Goal: Task Accomplishment & Management: Manage account settings

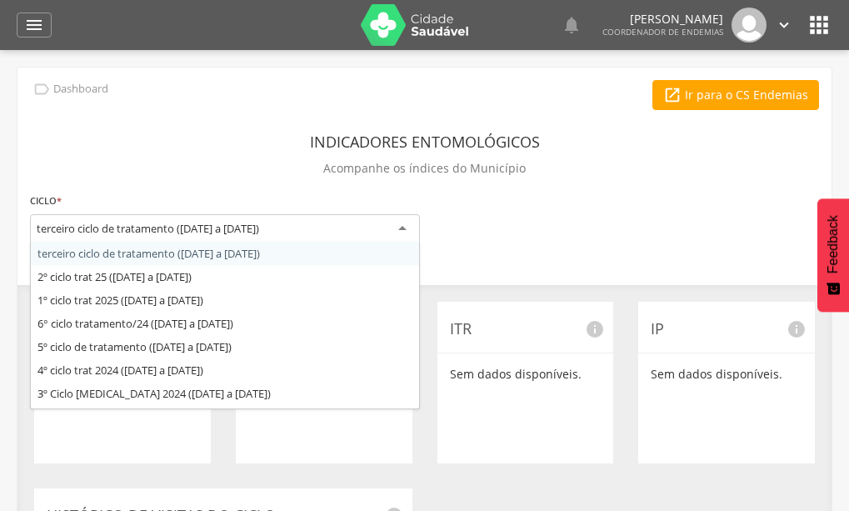
click at [403, 226] on div "terceiro ciclo de tratamento ([DATE] a [DATE])" at bounding box center [225, 229] width 390 height 30
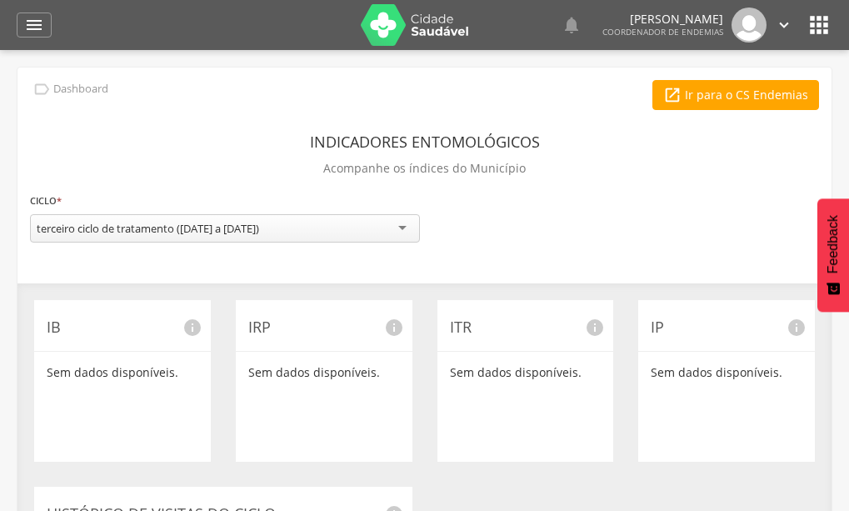
click at [218, 258] on div "**********" at bounding box center [425, 423] width 814 height 711
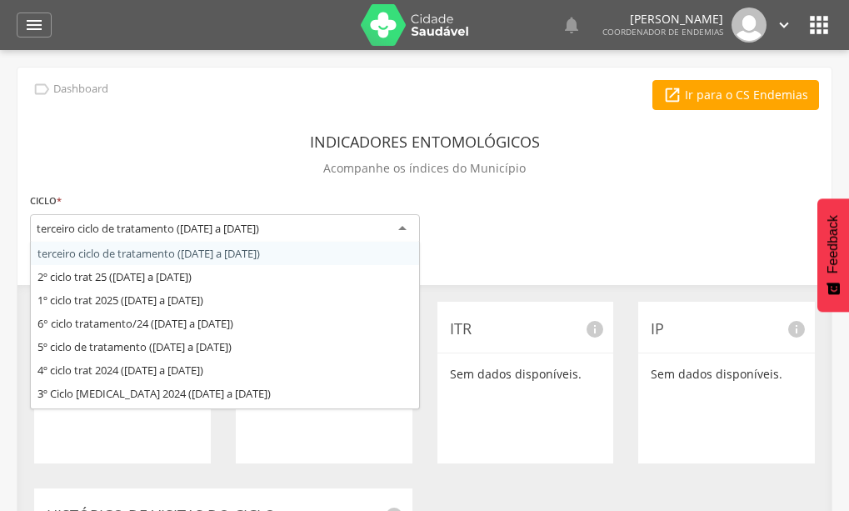
click at [288, 229] on div "terceiro ciclo de tratamento ([DATE] a [DATE])" at bounding box center [225, 229] width 390 height 30
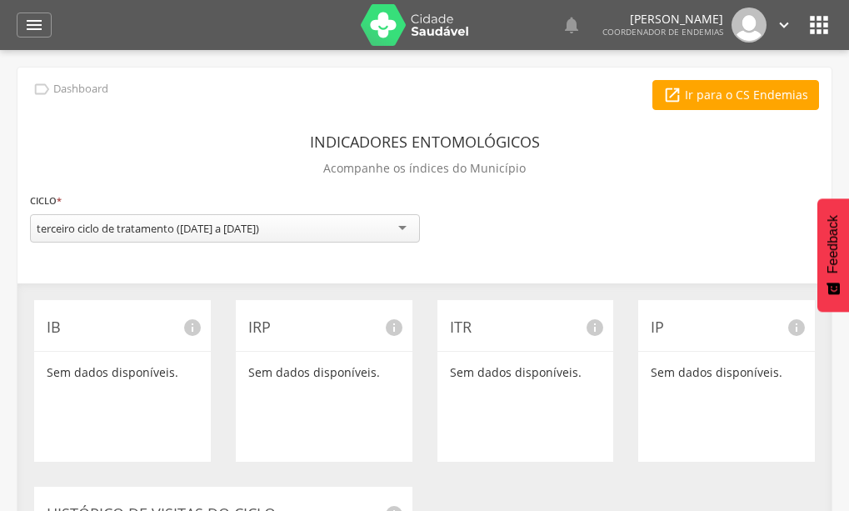
drag, startPoint x: 274, startPoint y: 253, endPoint x: 188, endPoint y: 138, distance: 144.2
click at [188, 138] on div "Indicadores Entomológicos Acompanhe os índices do Município" at bounding box center [424, 158] width 789 height 62
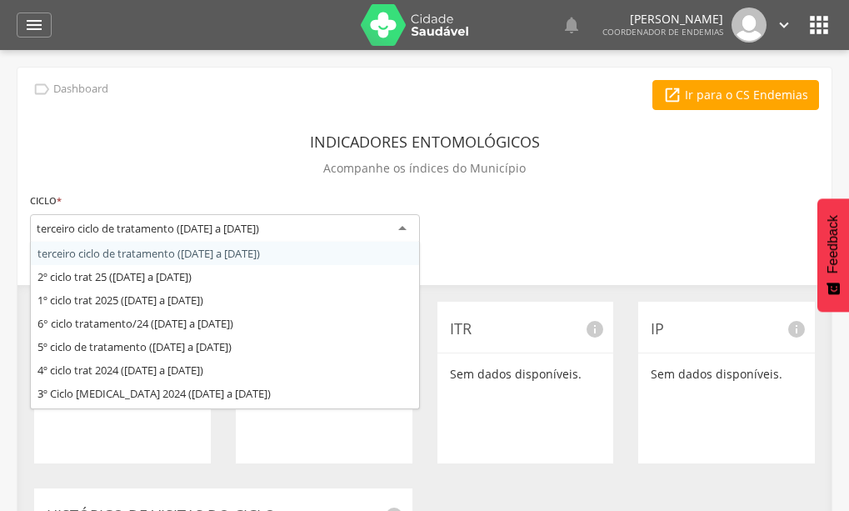
click at [259, 233] on div "terceiro ciclo de tratamento ([DATE] a [DATE])" at bounding box center [148, 228] width 223 height 15
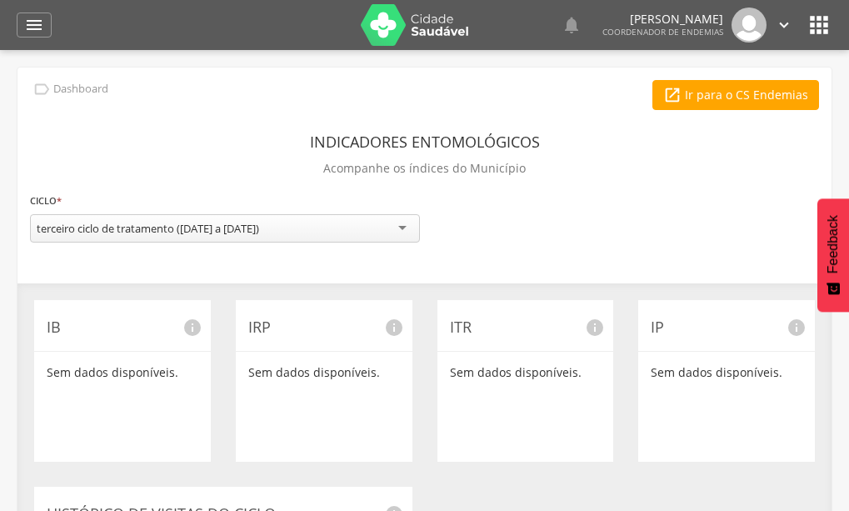
click at [259, 93] on div " Ir para o CS Endemias" at bounding box center [424, 95] width 789 height 30
click at [36, 23] on icon "" at bounding box center [34, 25] width 20 height 20
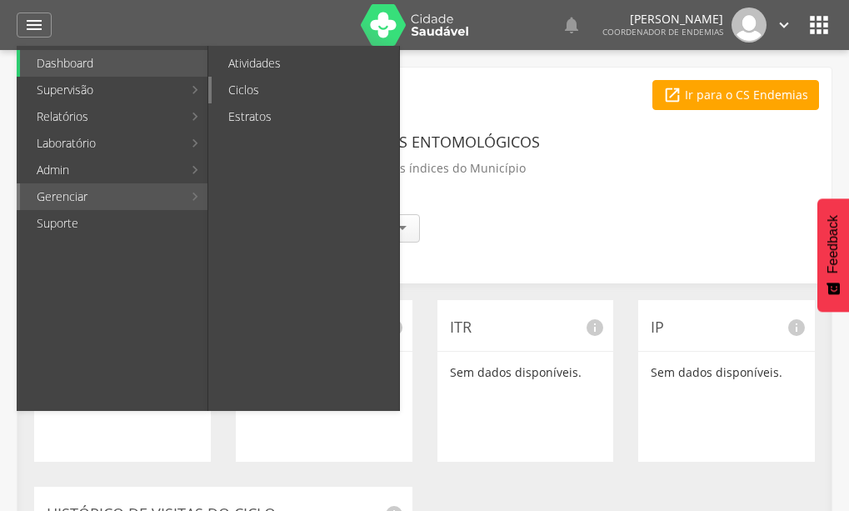
click at [255, 89] on link "Ciclos" at bounding box center [306, 90] width 188 height 27
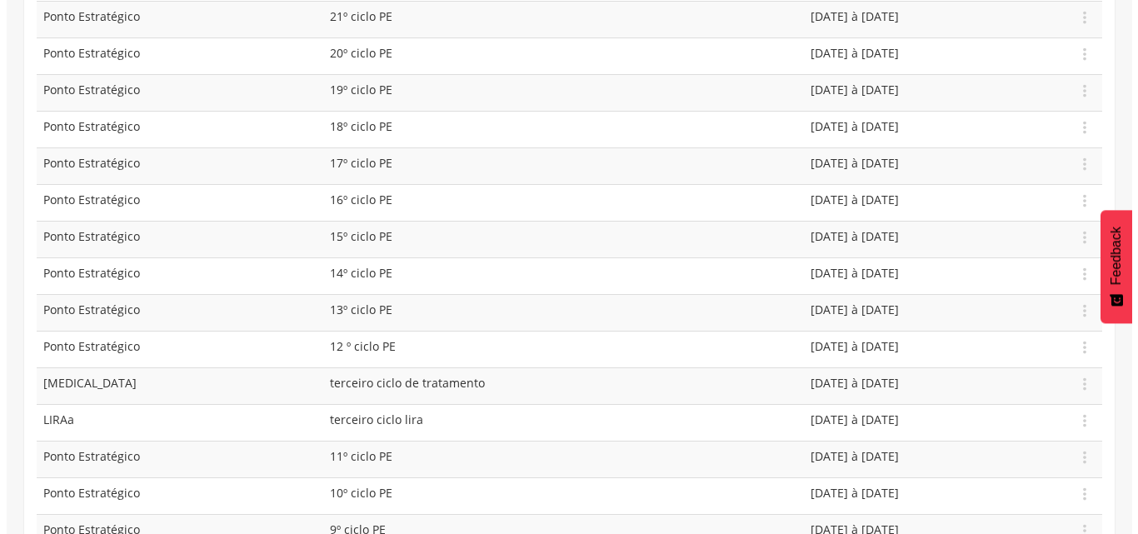
scroll to position [400, 0]
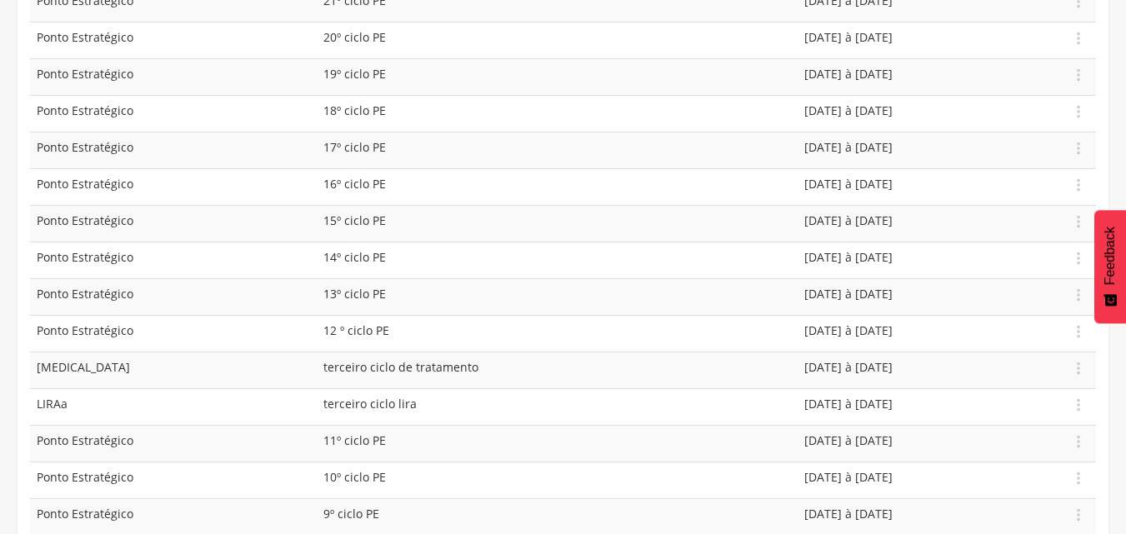
click at [798, 367] on td "[DATE] à [DATE]" at bounding box center [930, 370] width 265 height 37
click at [354, 365] on span "terceiro ciclo de tratamento" at bounding box center [400, 367] width 155 height 16
click at [813, 365] on td "[DATE] à [DATE]" at bounding box center [930, 370] width 265 height 37
click at [60, 371] on td "[MEDICAL_DATA]" at bounding box center [173, 370] width 287 height 37
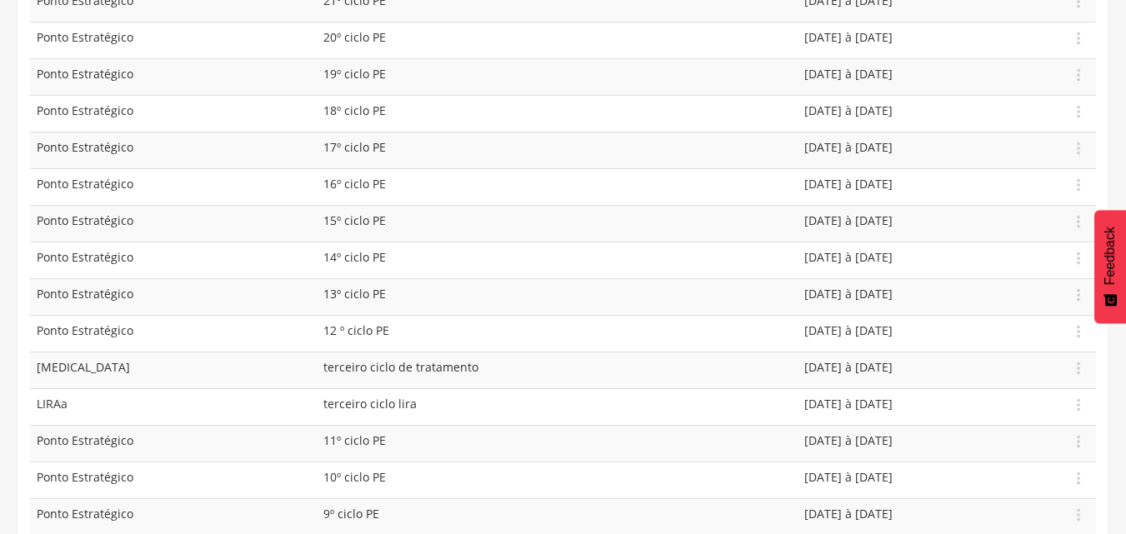
click at [823, 363] on td "[DATE] à [DATE]" at bounding box center [930, 370] width 265 height 37
click at [848, 368] on icon "" at bounding box center [1078, 368] width 18 height 18
click at [848, 321] on link "Editar" at bounding box center [1021, 320] width 132 height 21
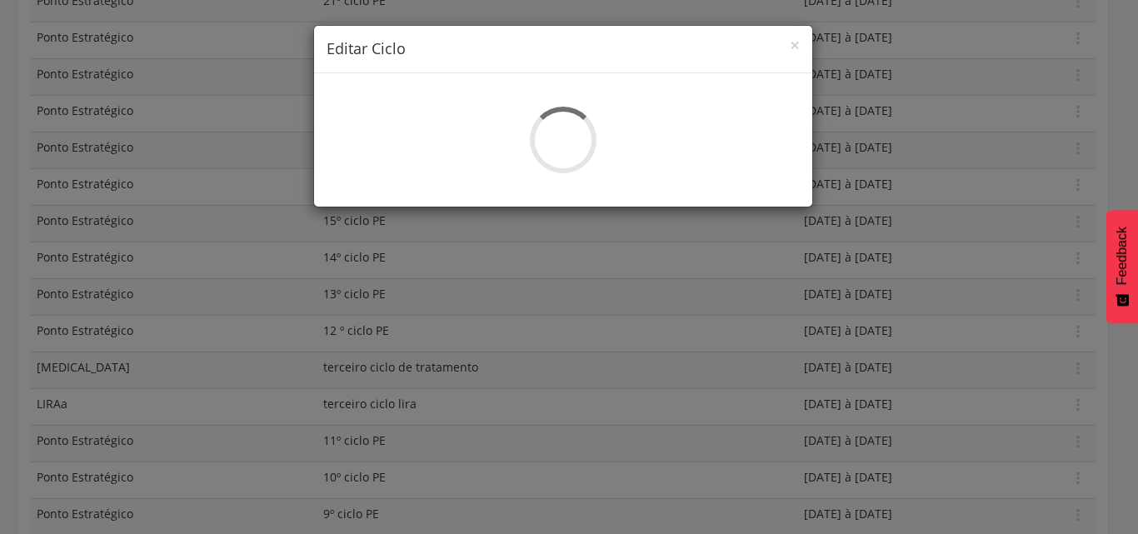
select select "*"
type input "**********"
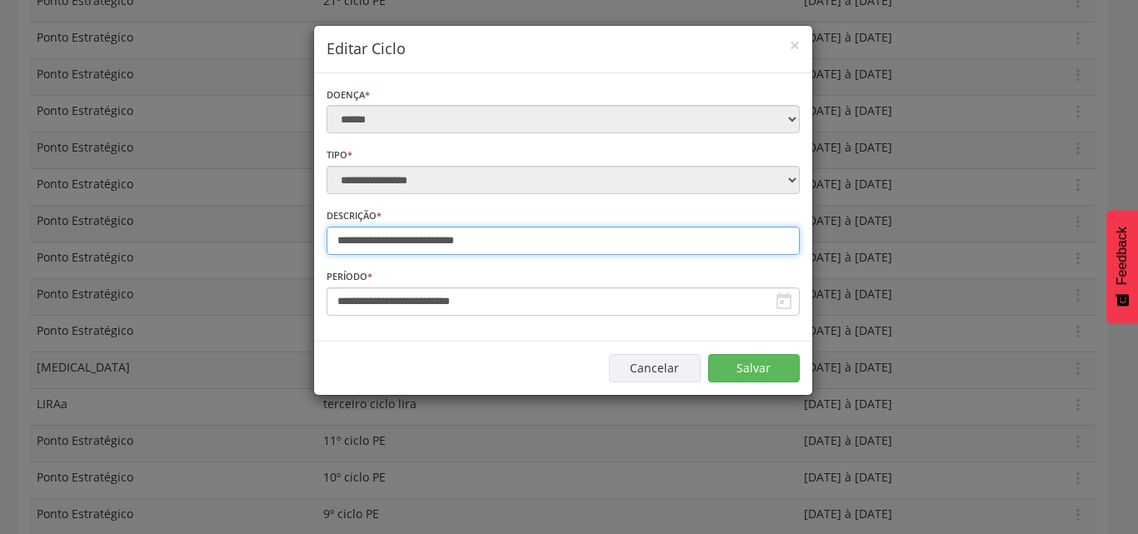
click at [375, 244] on input "**********" at bounding box center [563, 241] width 473 height 28
click at [338, 243] on input "**********" at bounding box center [563, 241] width 473 height 28
type input "**********"
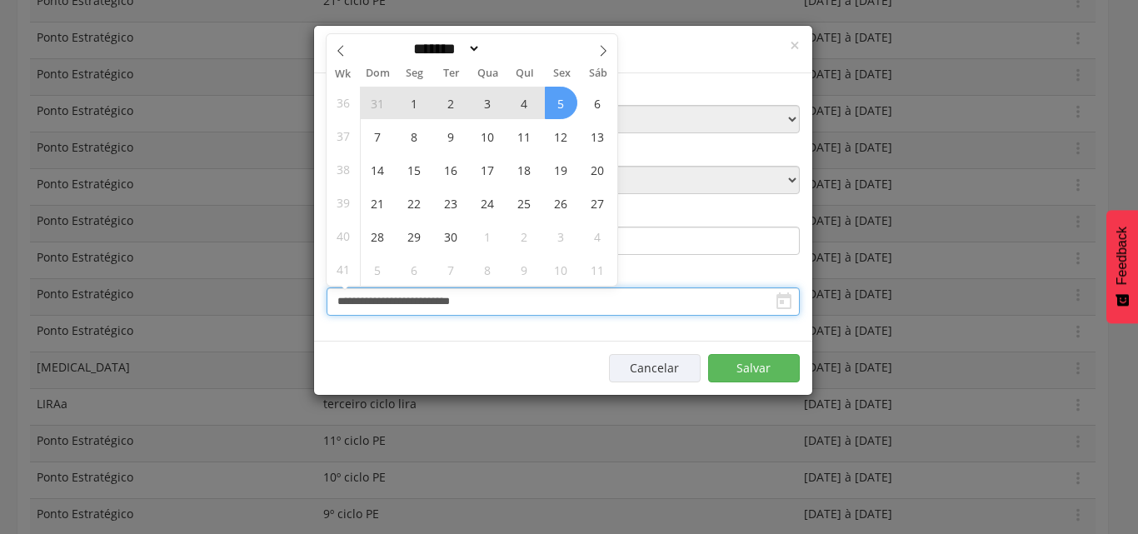
click at [423, 300] on input "**********" at bounding box center [563, 302] width 473 height 28
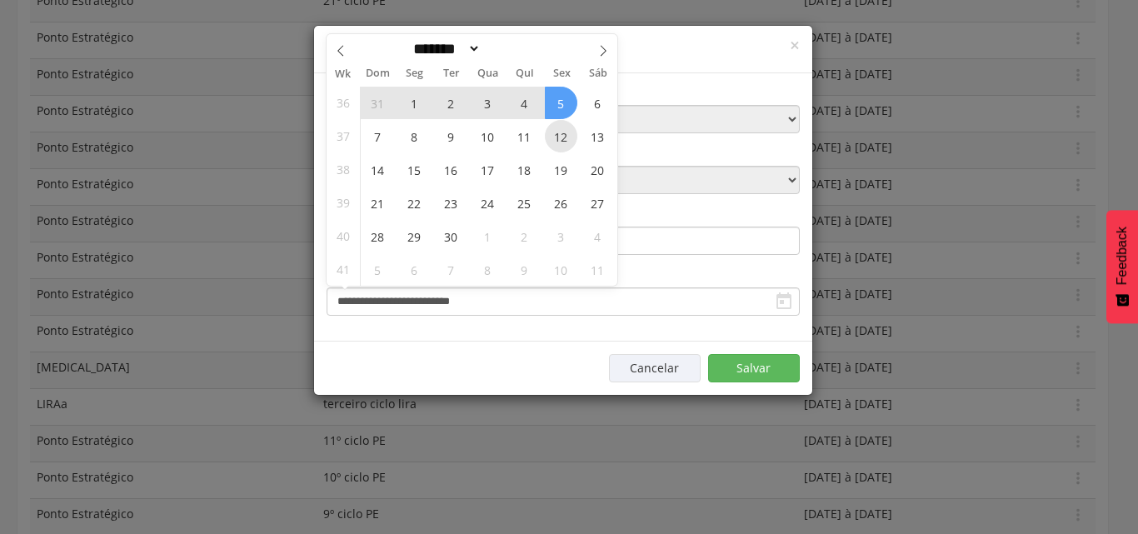
click at [563, 134] on span "12" at bounding box center [561, 136] width 33 height 33
type input "**********"
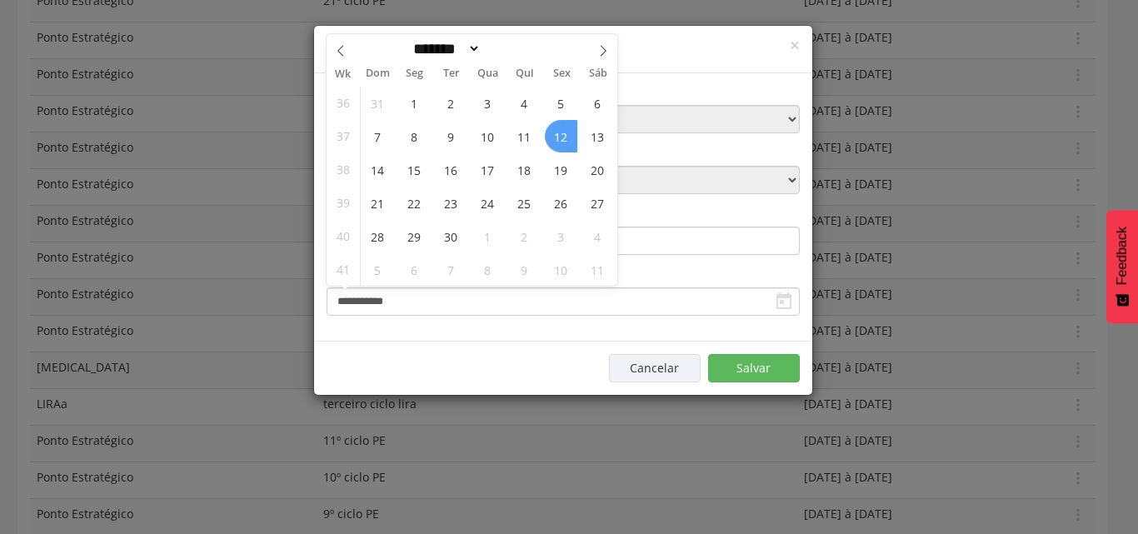
click at [561, 131] on span "12" at bounding box center [561, 136] width 33 height 33
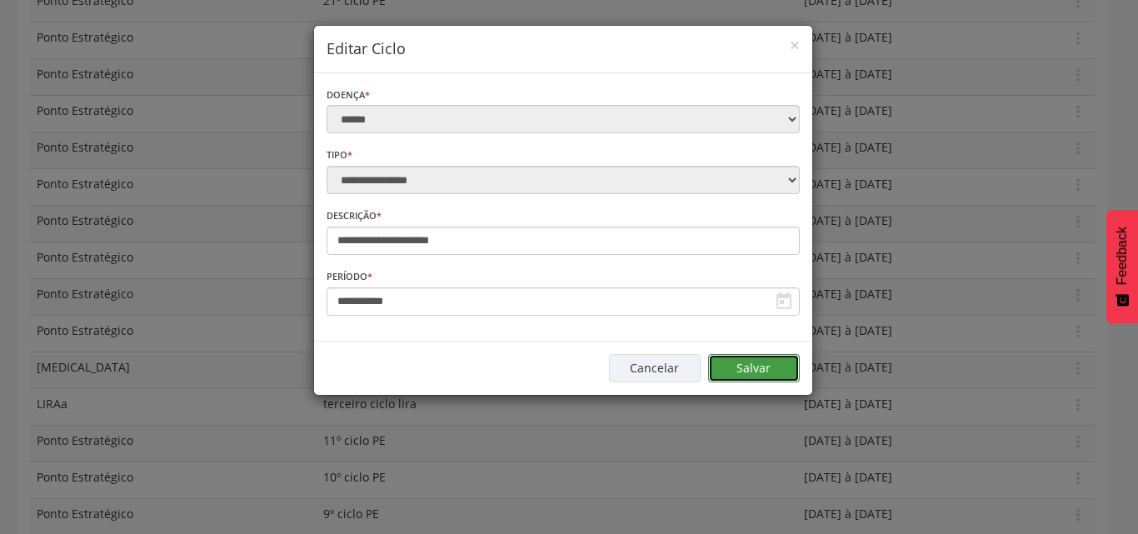
click at [760, 368] on button "Salvar" at bounding box center [754, 368] width 92 height 28
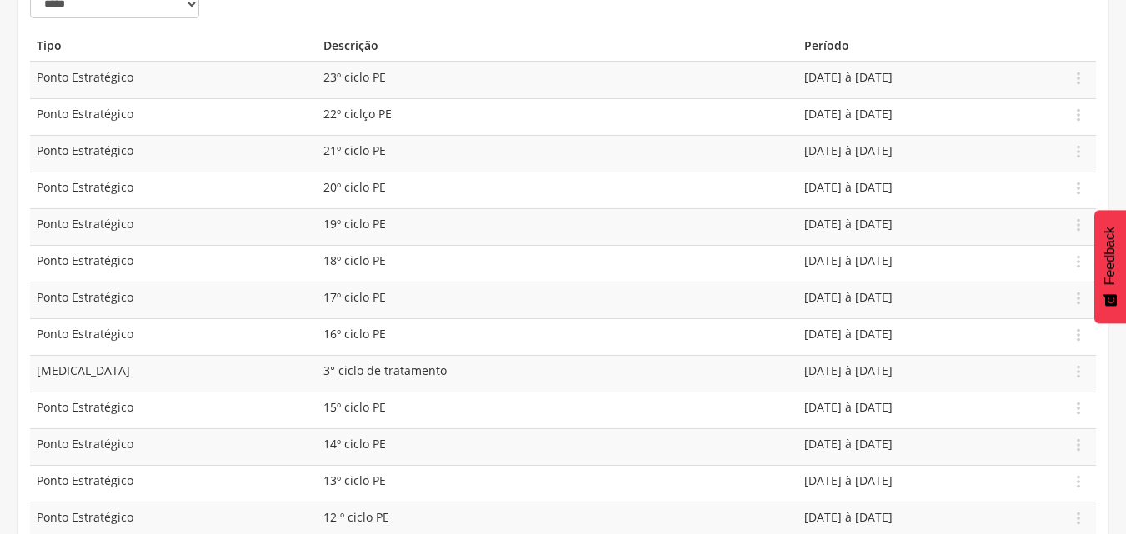
scroll to position [283, 0]
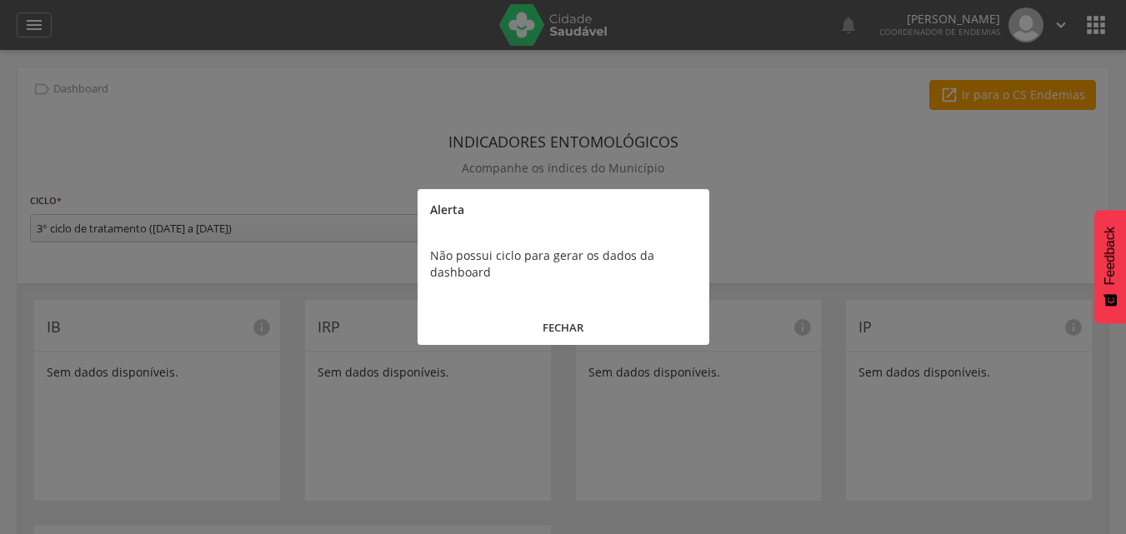
click at [572, 327] on button "FECHAR" at bounding box center [564, 328] width 292 height 36
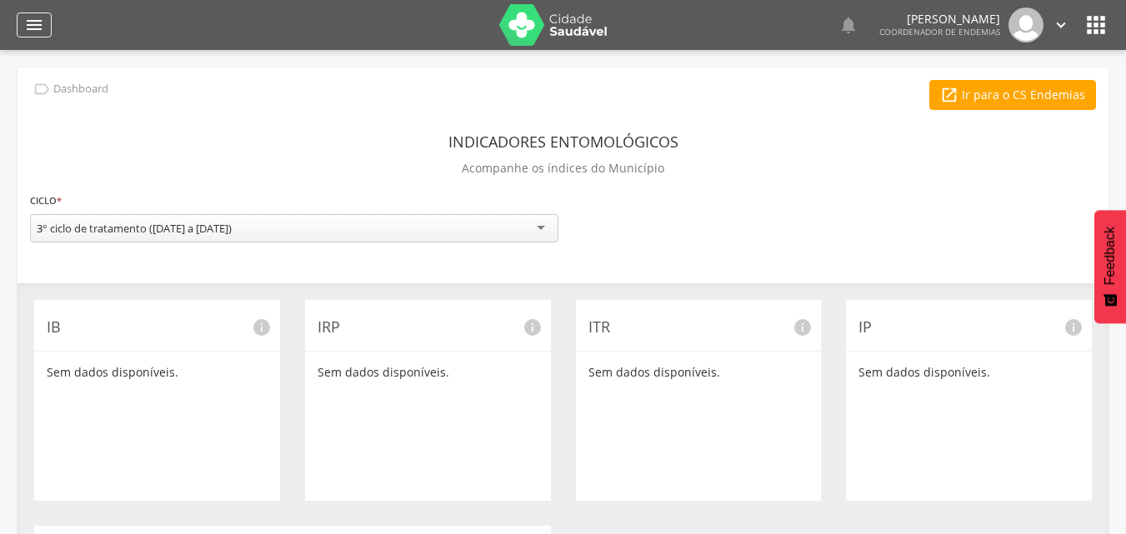
click at [43, 18] on icon "" at bounding box center [34, 25] width 20 height 20
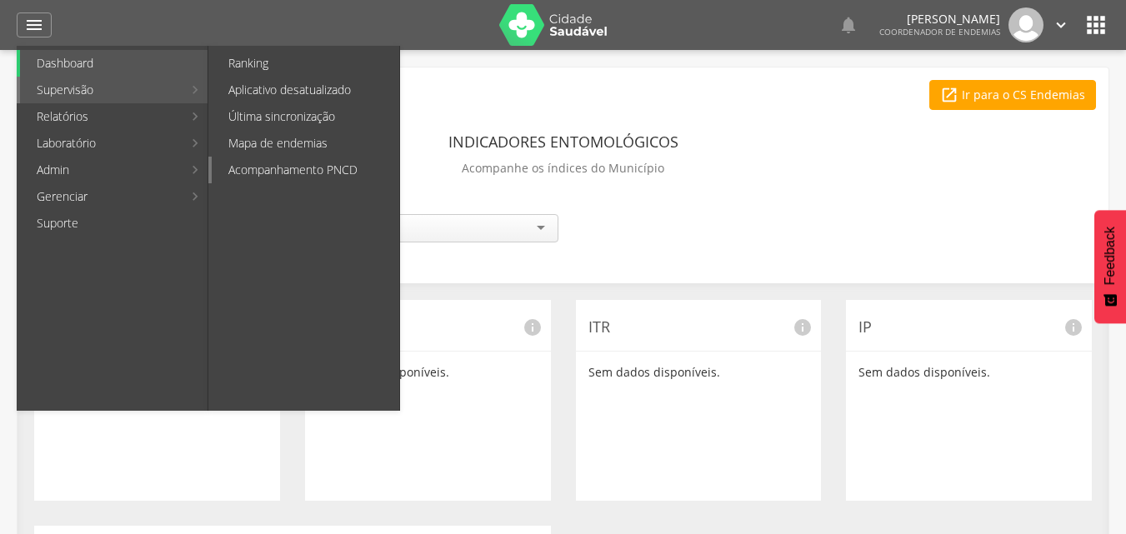
click at [294, 168] on link "Acompanhamento PNCD" at bounding box center [306, 170] width 188 height 27
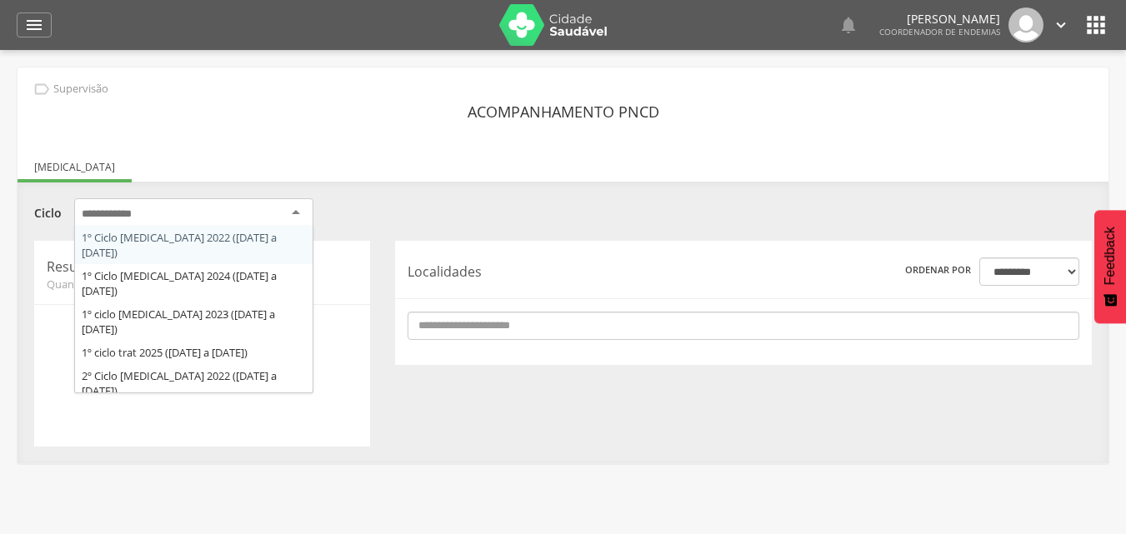
click at [248, 214] on div at bounding box center [193, 213] width 239 height 30
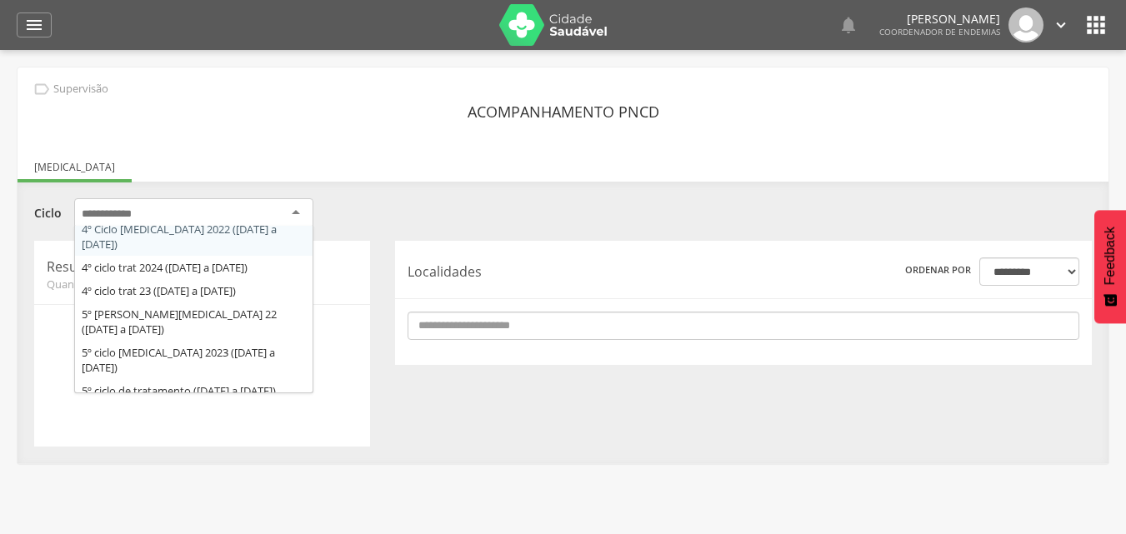
scroll to position [433, 0]
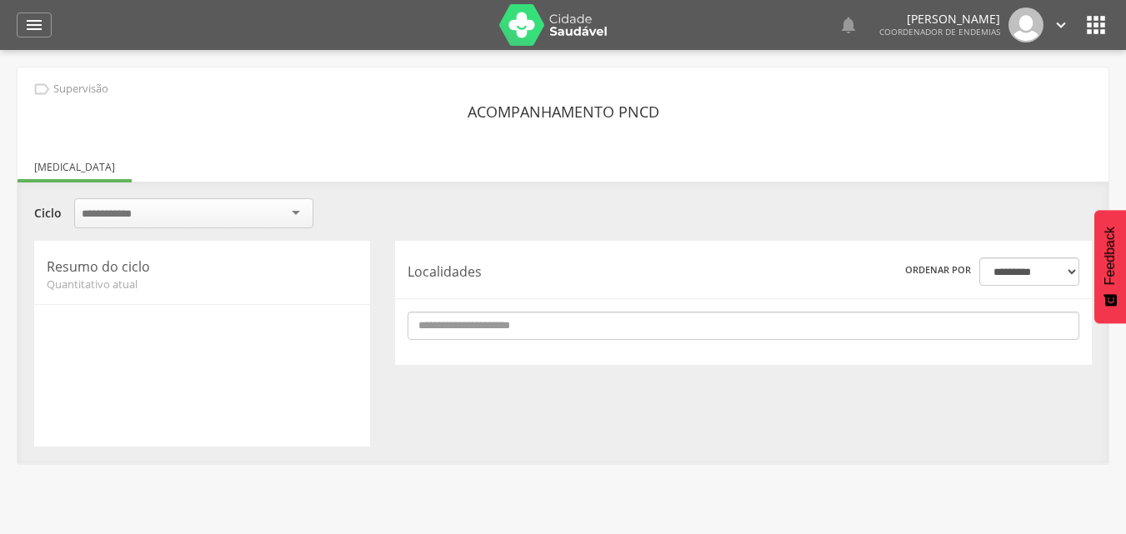
click at [644, 151] on div " Supervisão Acompanhamento PNCD [MEDICAL_DATA] Ciclo 1º Ciclo [MEDICAL_DATA] 2…" at bounding box center [563, 266] width 1091 height 396
click at [28, 27] on icon "" at bounding box center [34, 25] width 20 height 20
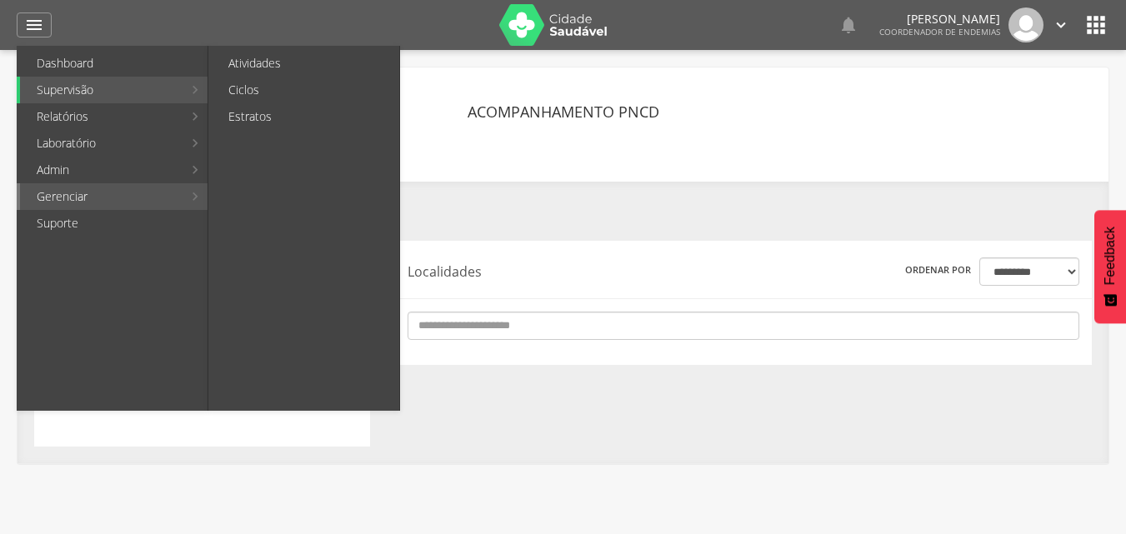
click at [78, 190] on link "Gerenciar" at bounding box center [101, 196] width 163 height 27
click at [268, 66] on link "Atividades" at bounding box center [306, 63] width 188 height 27
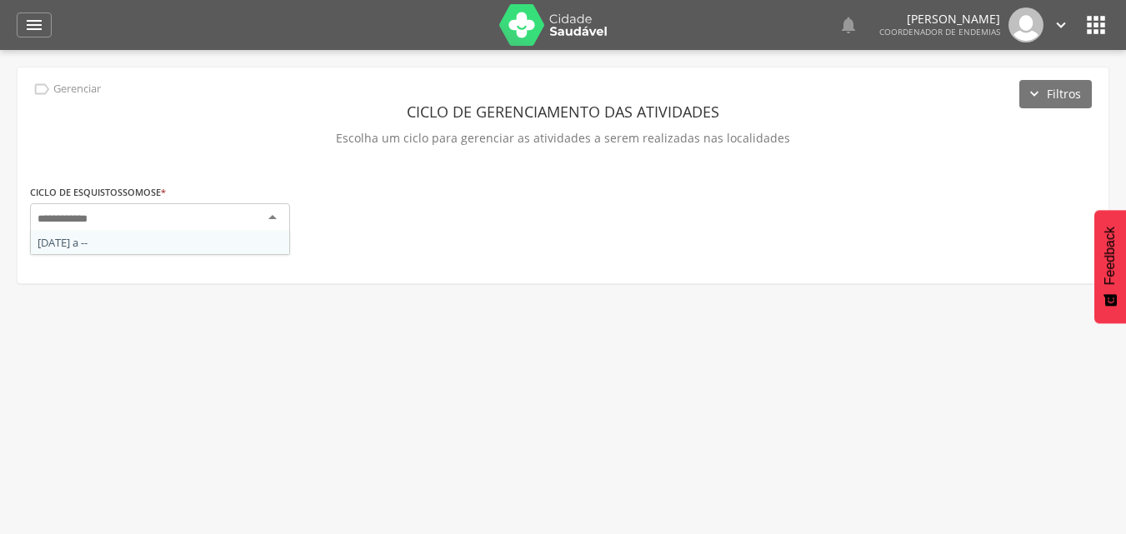
click at [150, 215] on div at bounding box center [160, 218] width 260 height 30
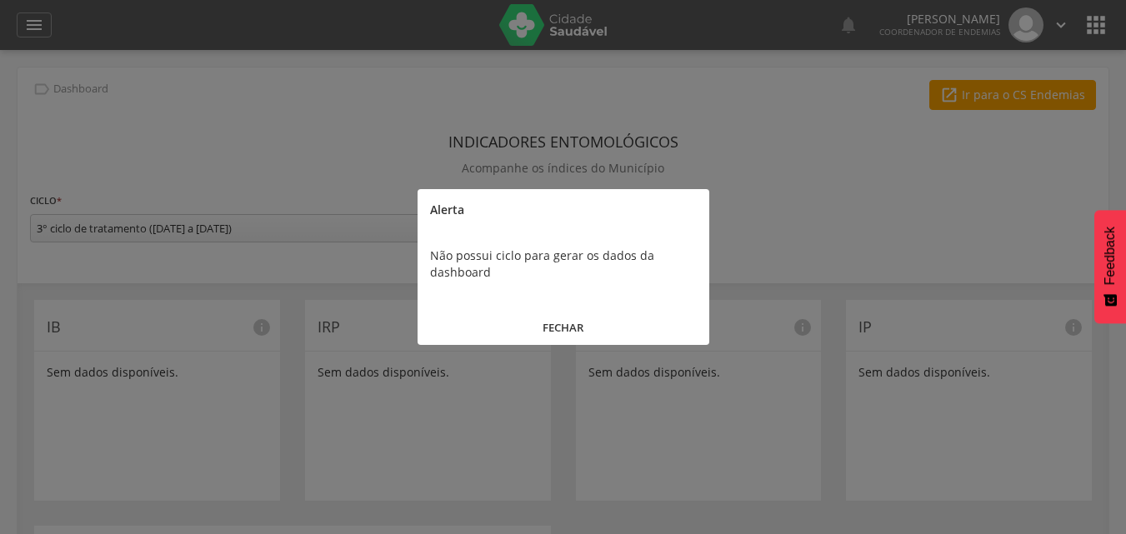
click at [558, 322] on button "FECHAR" at bounding box center [564, 328] width 292 height 36
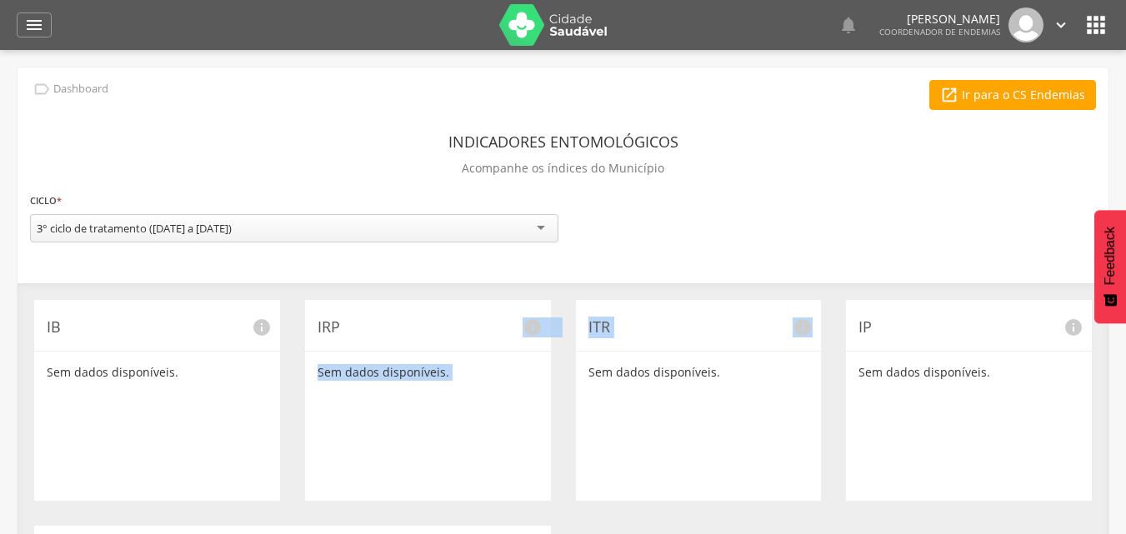
drag, startPoint x: 567, startPoint y: 338, endPoint x: 348, endPoint y: 239, distance: 239.8
click at [348, 239] on div "**********" at bounding box center [563, 482] width 1091 height 828
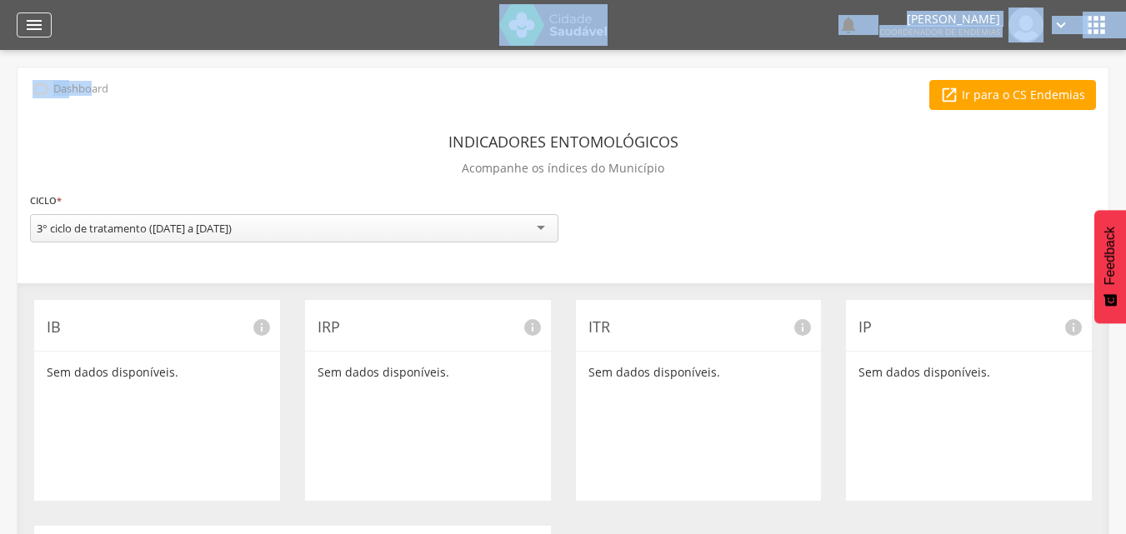
drag, startPoint x: 92, startPoint y: 91, endPoint x: 35, endPoint y: 30, distance: 83.1
click at [35, 30] on div " Dashboard Supervisão Ranking Aplicativo desatualizado Última sincronização Ma…" at bounding box center [563, 267] width 1126 height 534
click at [36, 29] on icon "" at bounding box center [34, 25] width 20 height 20
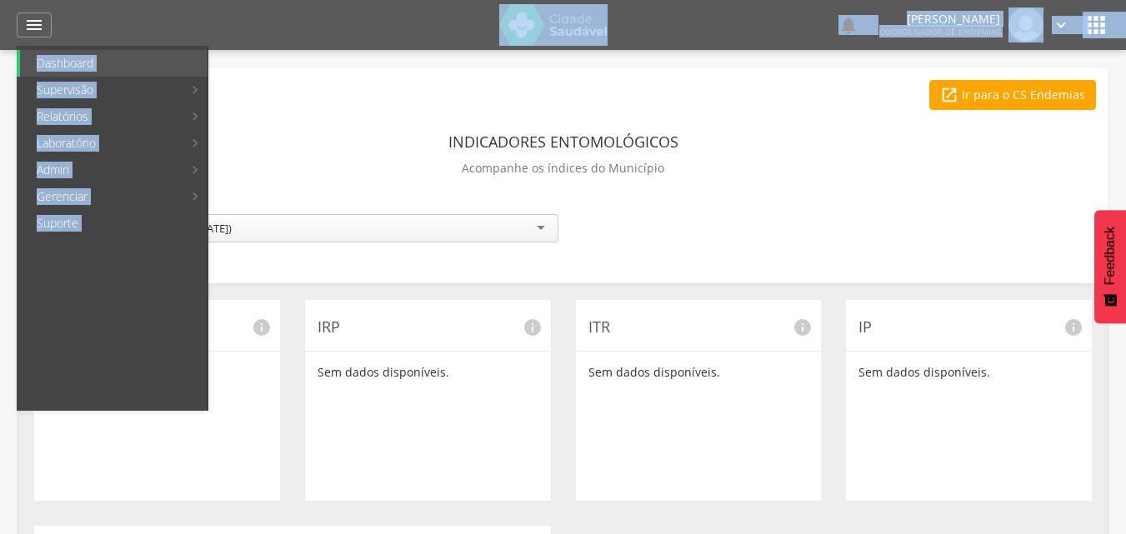
click at [197, 2] on div at bounding box center [277, 25] width 418 height 50
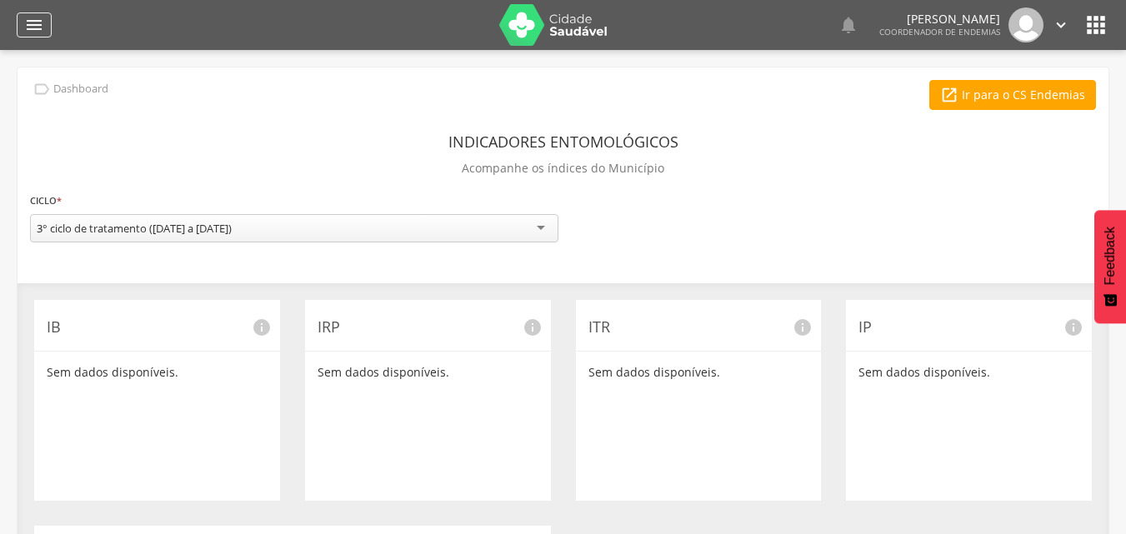
click at [45, 20] on div "" at bounding box center [34, 25] width 35 height 25
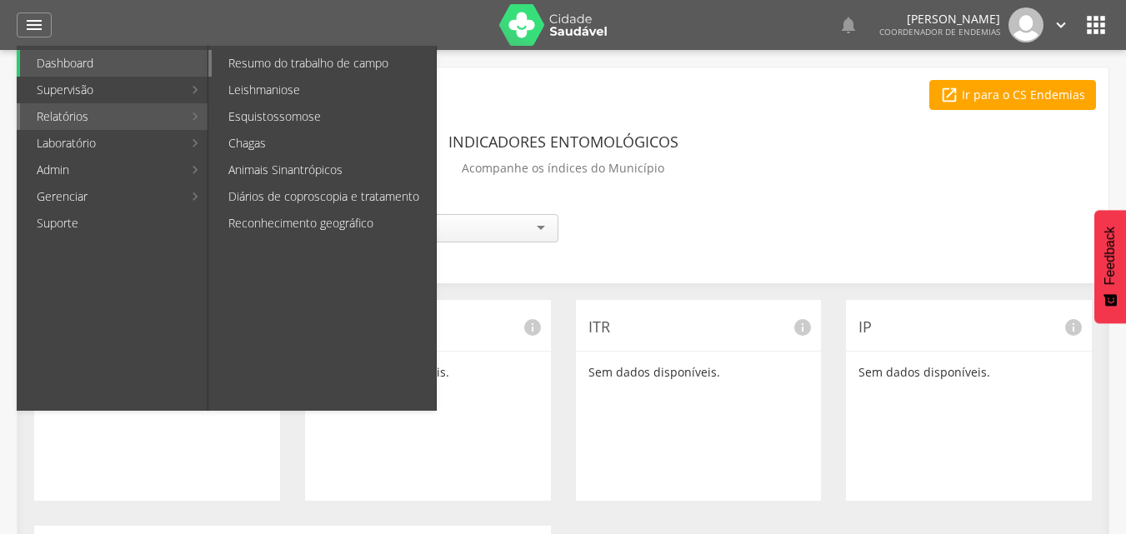
click at [327, 68] on link "Resumo do trabalho de campo" at bounding box center [324, 63] width 224 height 27
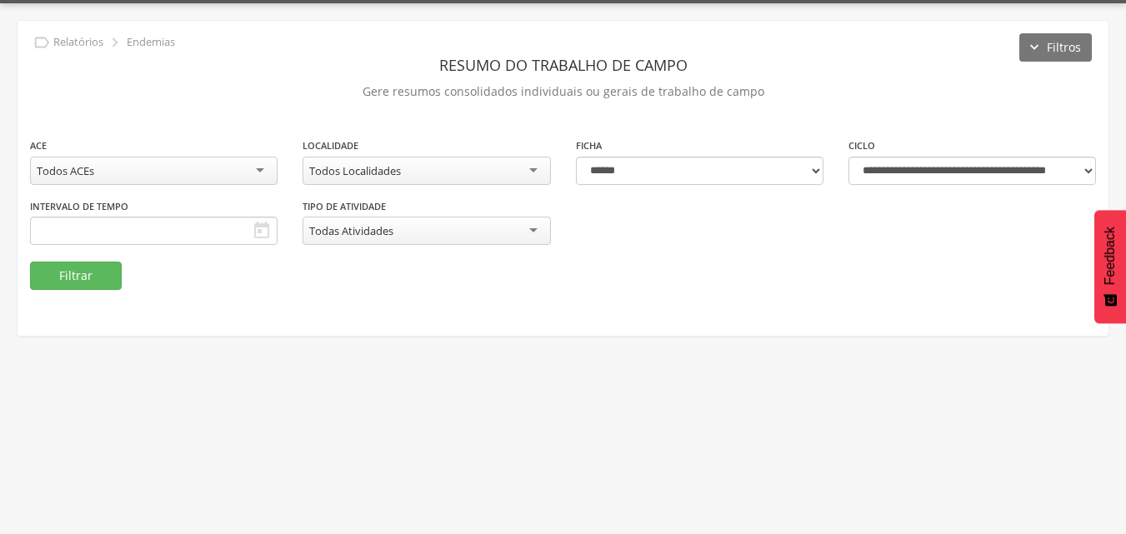
scroll to position [50, 0]
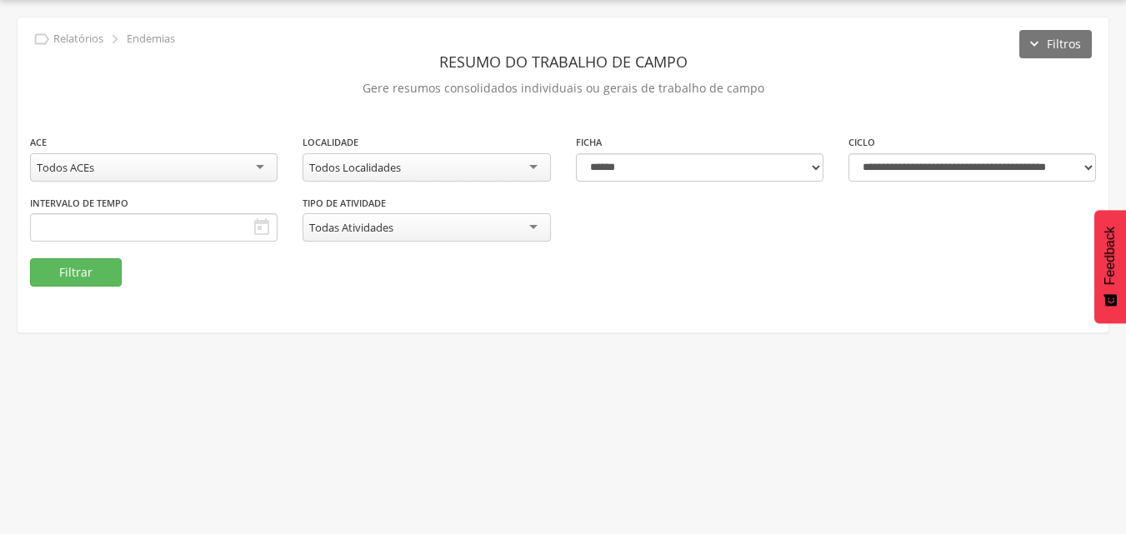
click at [226, 164] on div "Todos ACEs" at bounding box center [154, 167] width 248 height 28
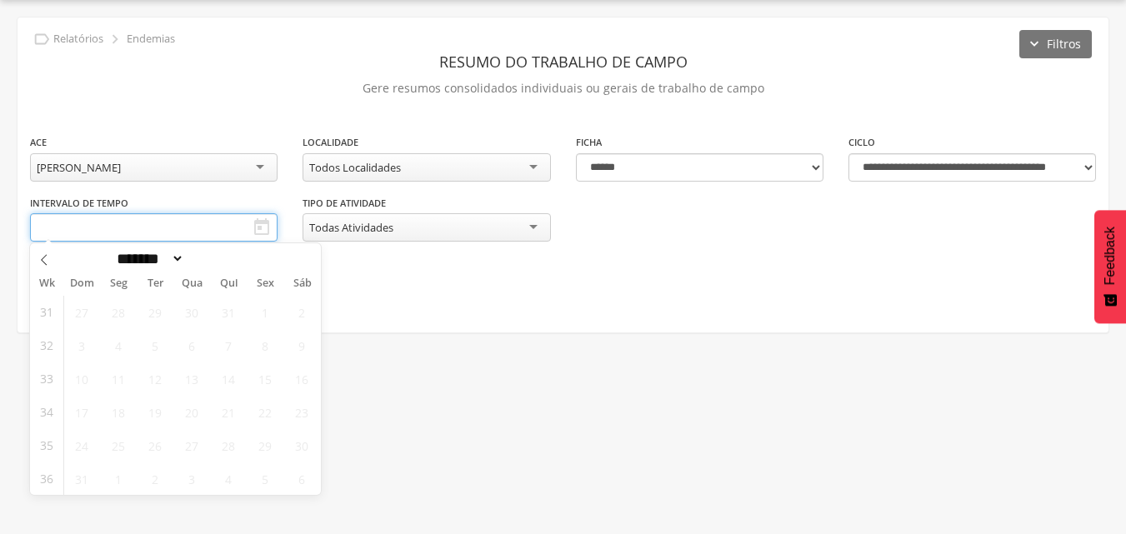
click at [178, 227] on input "text" at bounding box center [154, 227] width 248 height 28
click at [304, 286] on span "Sáb" at bounding box center [302, 283] width 37 height 11
click at [84, 280] on span "Dom" at bounding box center [81, 283] width 37 height 11
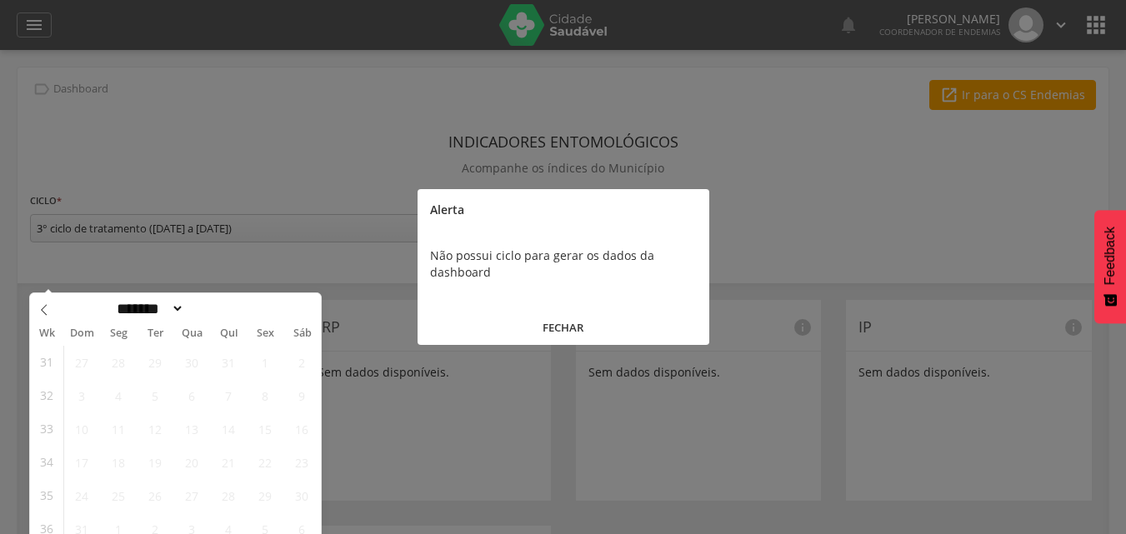
click at [195, 62] on div at bounding box center [563, 267] width 1126 height 534
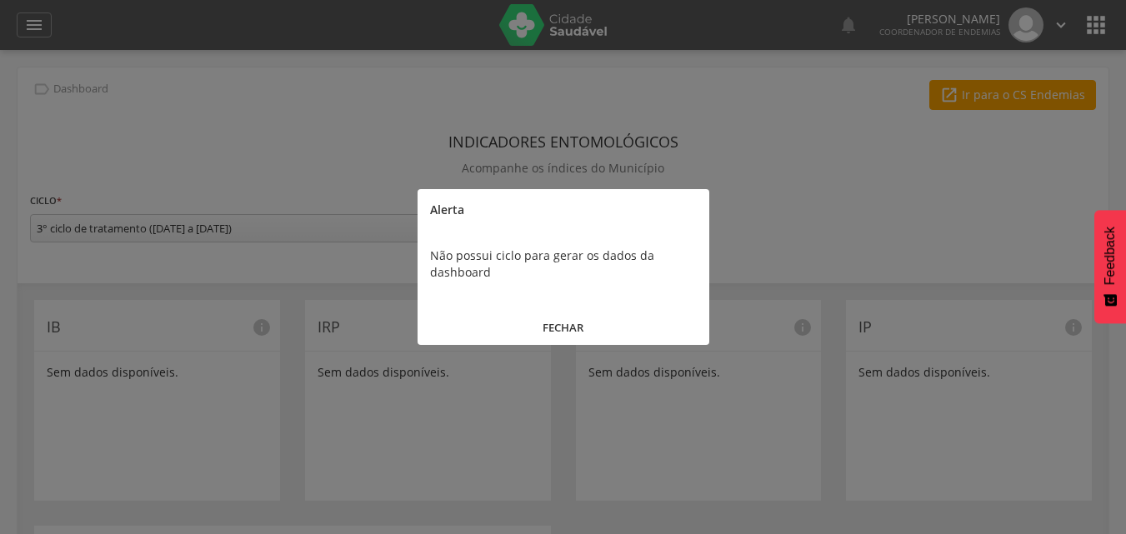
click at [558, 326] on button "FECHAR" at bounding box center [564, 328] width 292 height 36
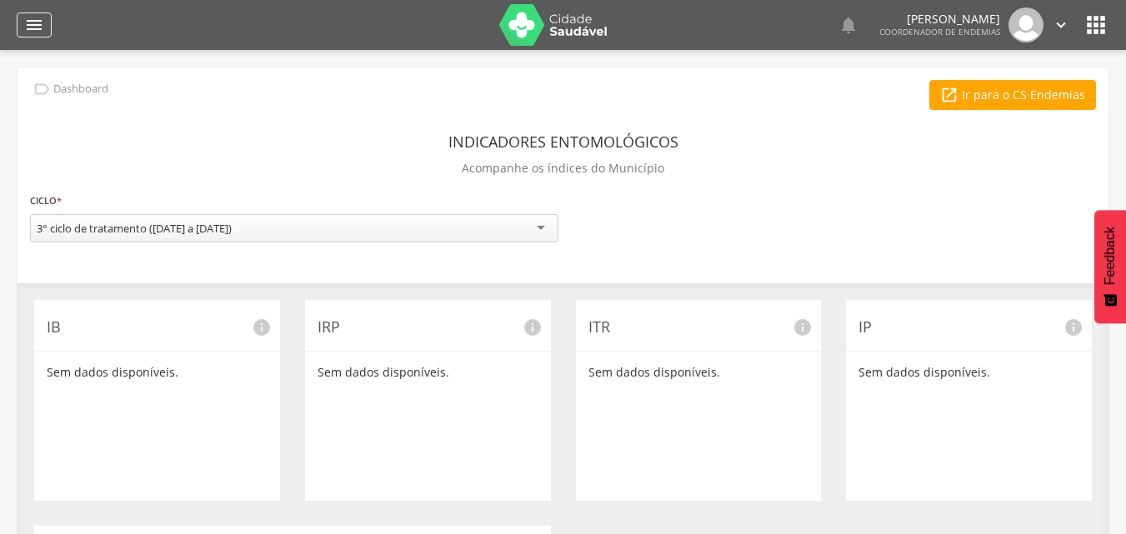
click at [42, 25] on icon "" at bounding box center [34, 25] width 20 height 20
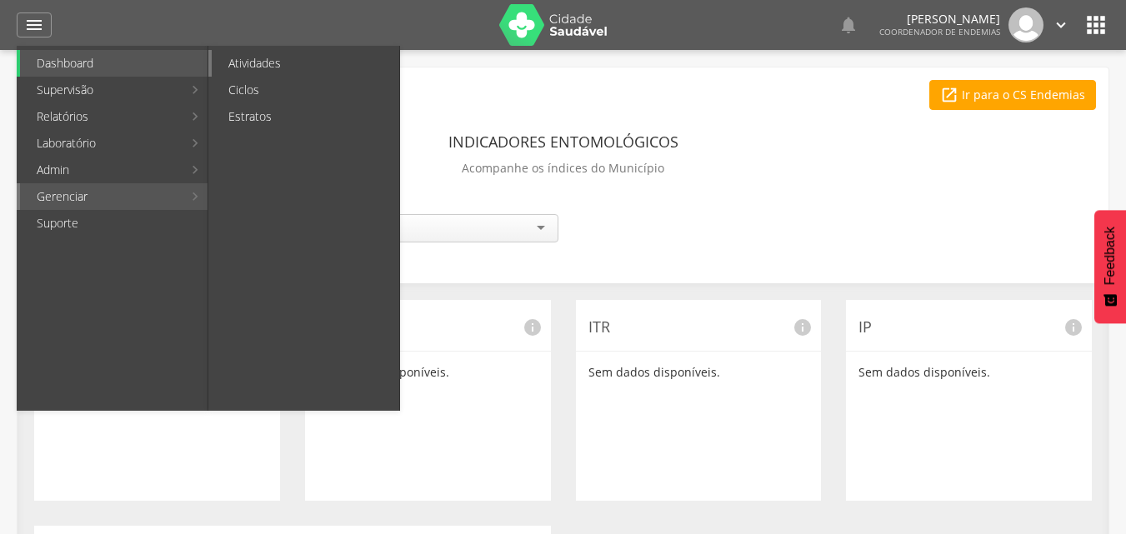
click at [274, 63] on link "Atividades" at bounding box center [306, 63] width 188 height 27
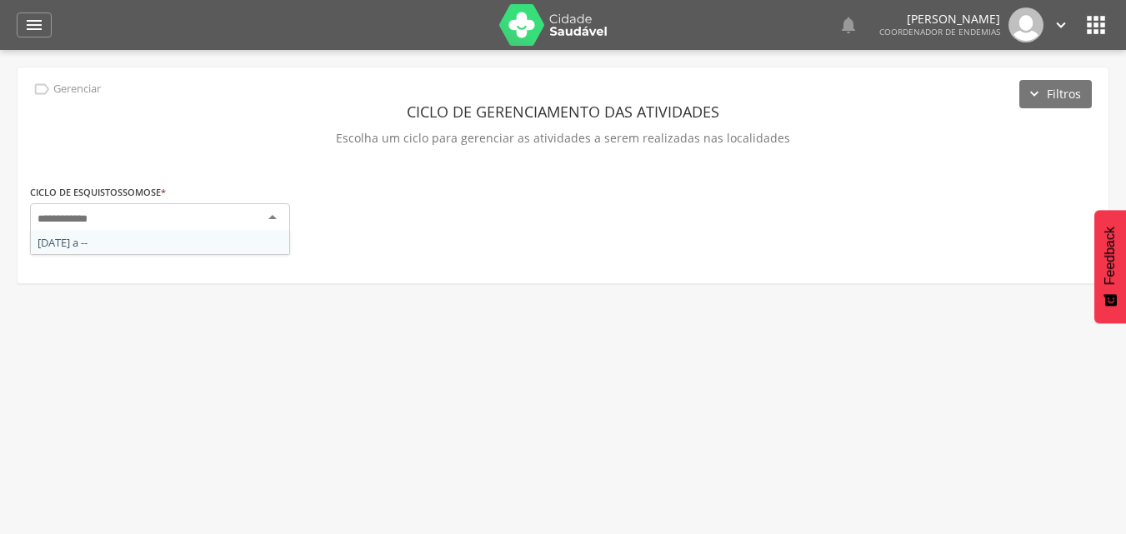
click at [255, 224] on div at bounding box center [160, 218] width 260 height 30
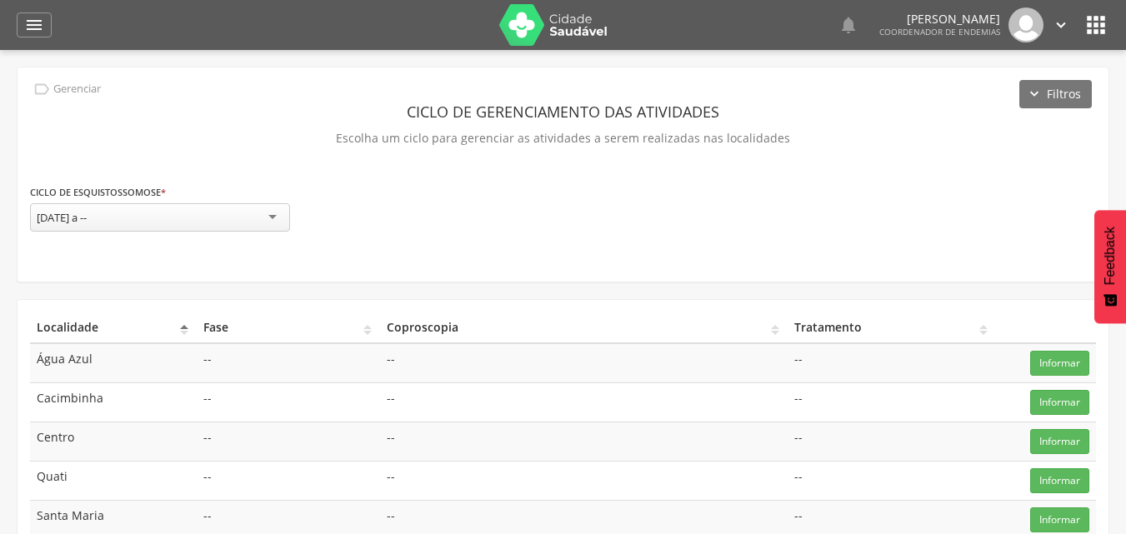
click at [848, 448] on td "--" at bounding box center [892, 441] width 208 height 39
click at [28, 27] on icon "" at bounding box center [34, 25] width 20 height 20
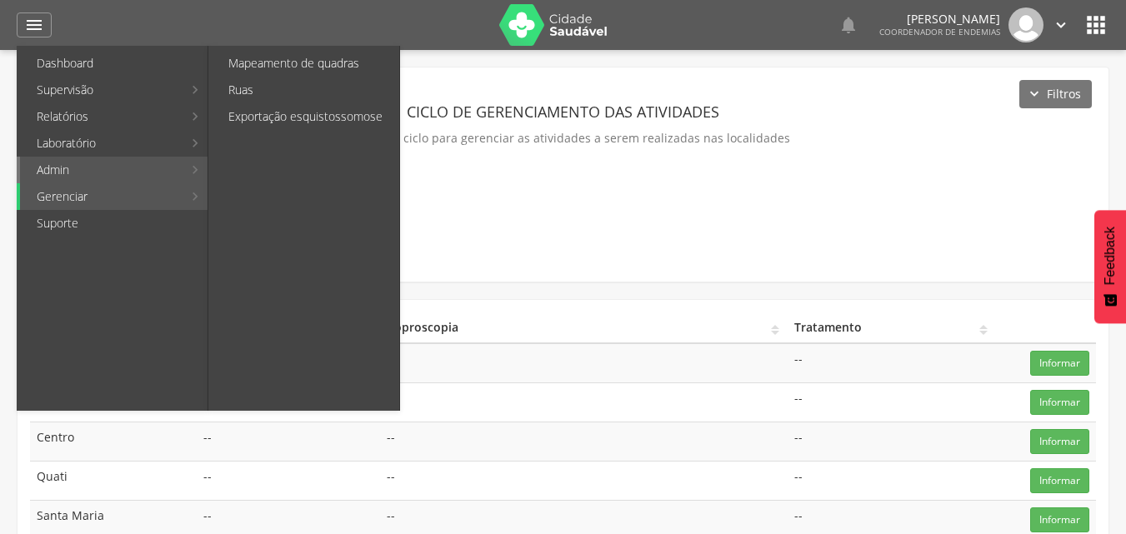
click at [93, 168] on link "Admin" at bounding box center [101, 170] width 163 height 27
click at [267, 60] on link "Mapeamento de quadras" at bounding box center [306, 63] width 188 height 27
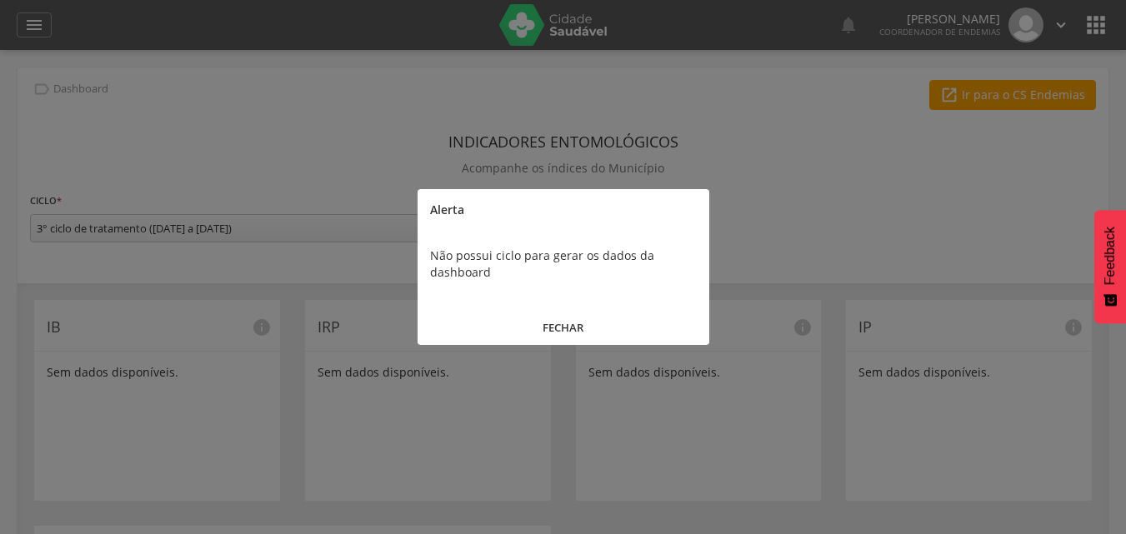
click at [570, 328] on button "FECHAR" at bounding box center [564, 328] width 292 height 36
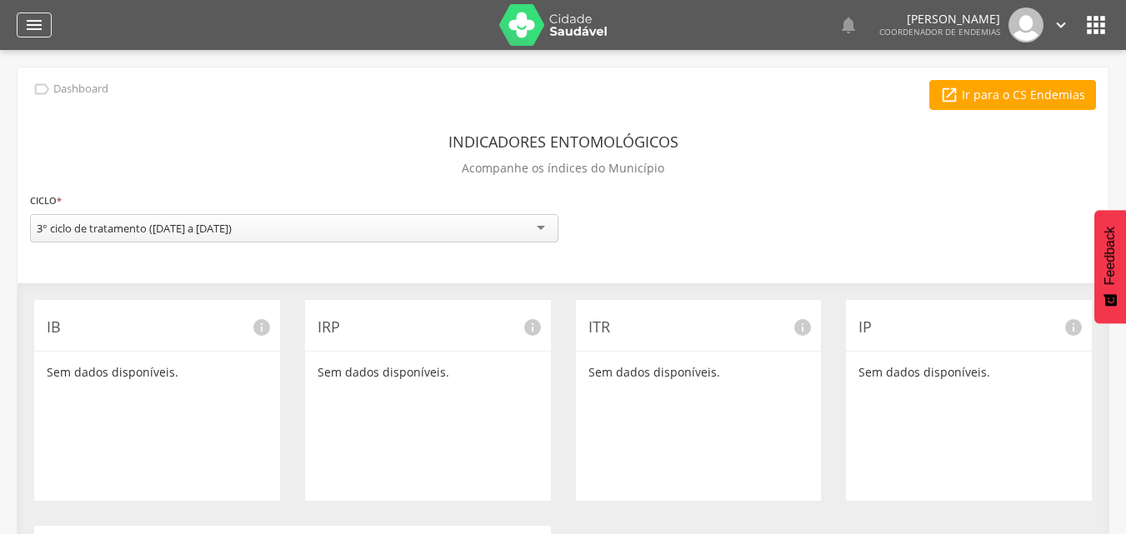
click at [39, 23] on icon "" at bounding box center [34, 25] width 20 height 20
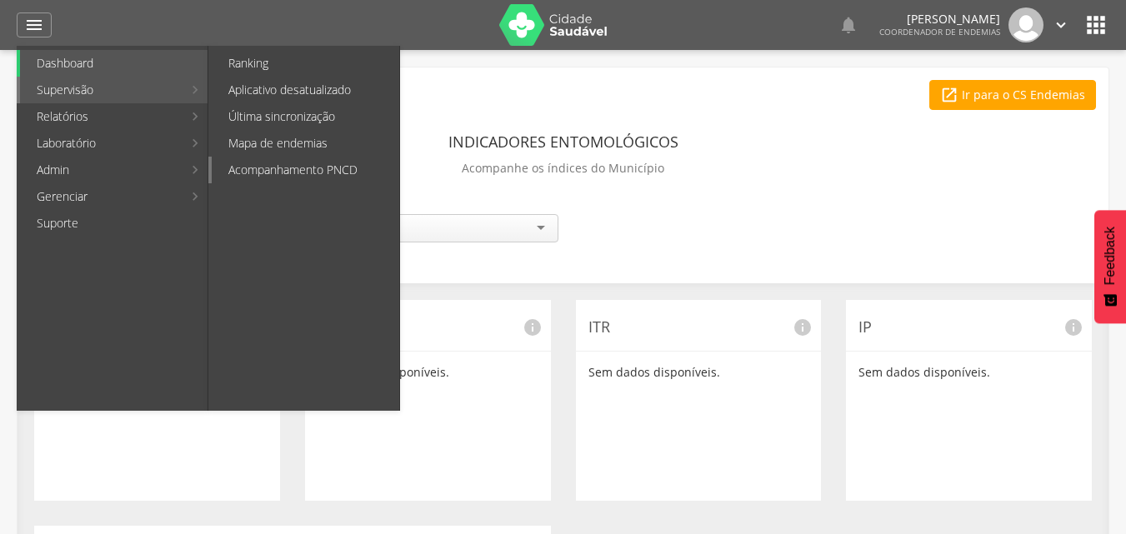
click at [305, 165] on link "Acompanhamento PNCD" at bounding box center [306, 170] width 188 height 27
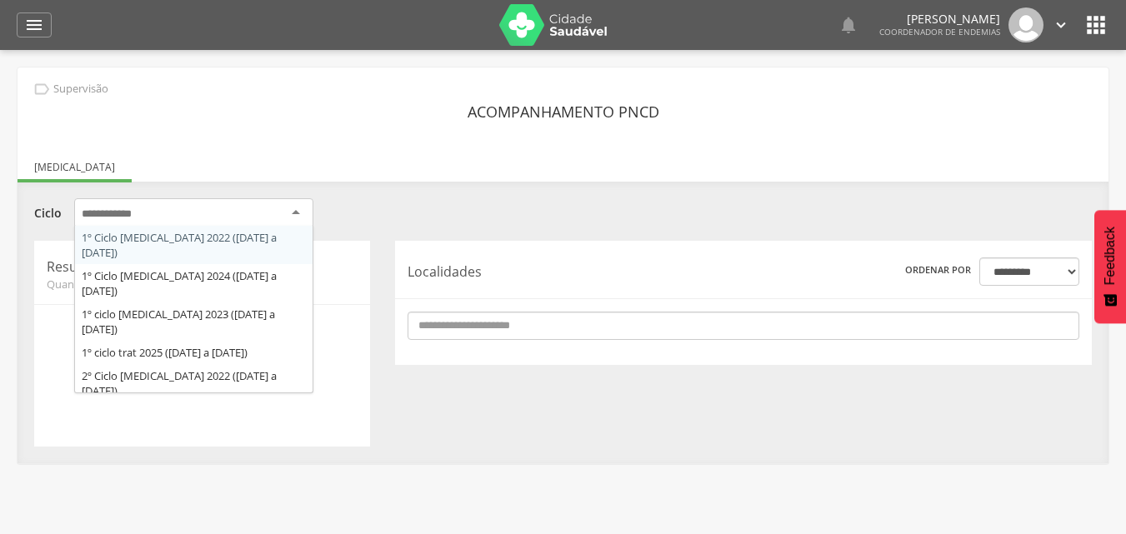
click at [255, 212] on div at bounding box center [193, 213] width 239 height 30
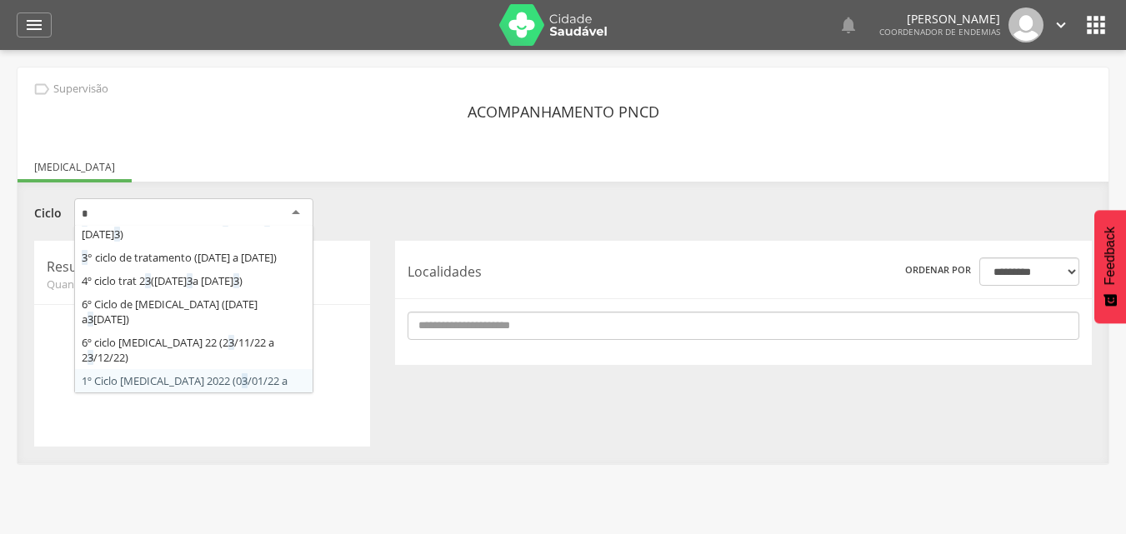
type input "**"
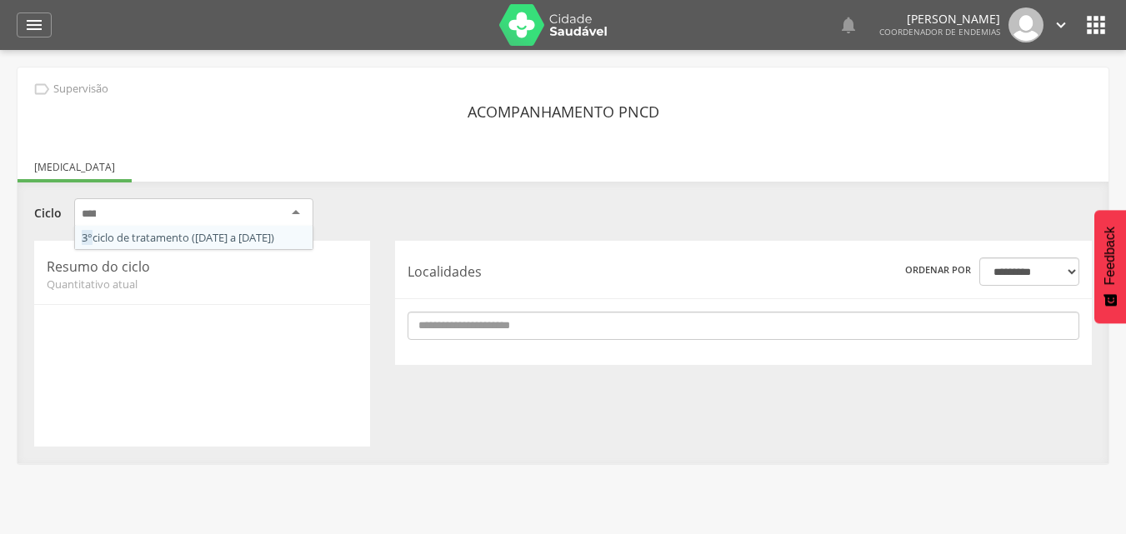
scroll to position [0, 0]
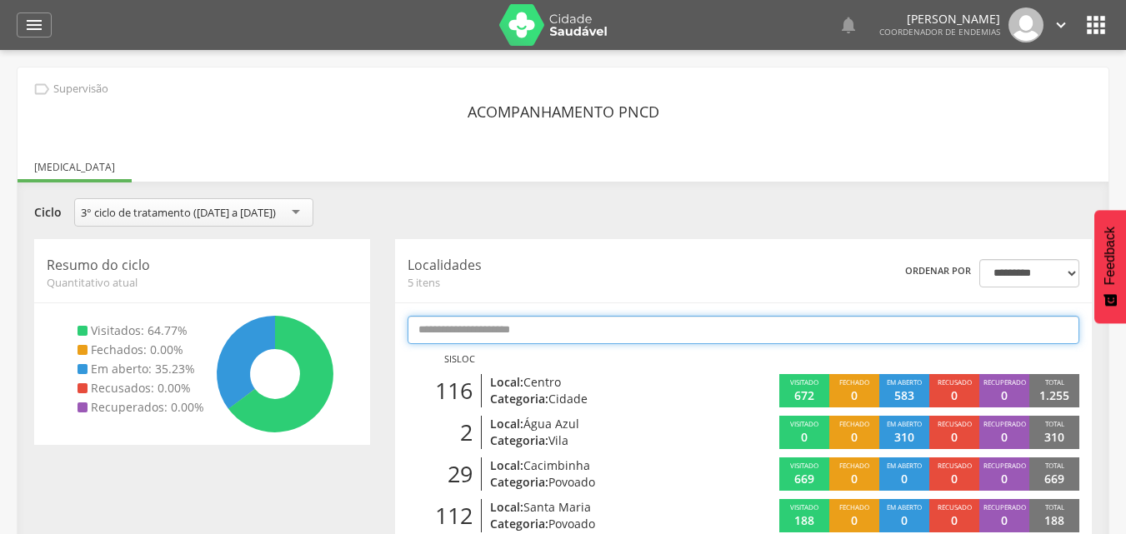
click at [673, 329] on input "text" at bounding box center [744, 330] width 672 height 28
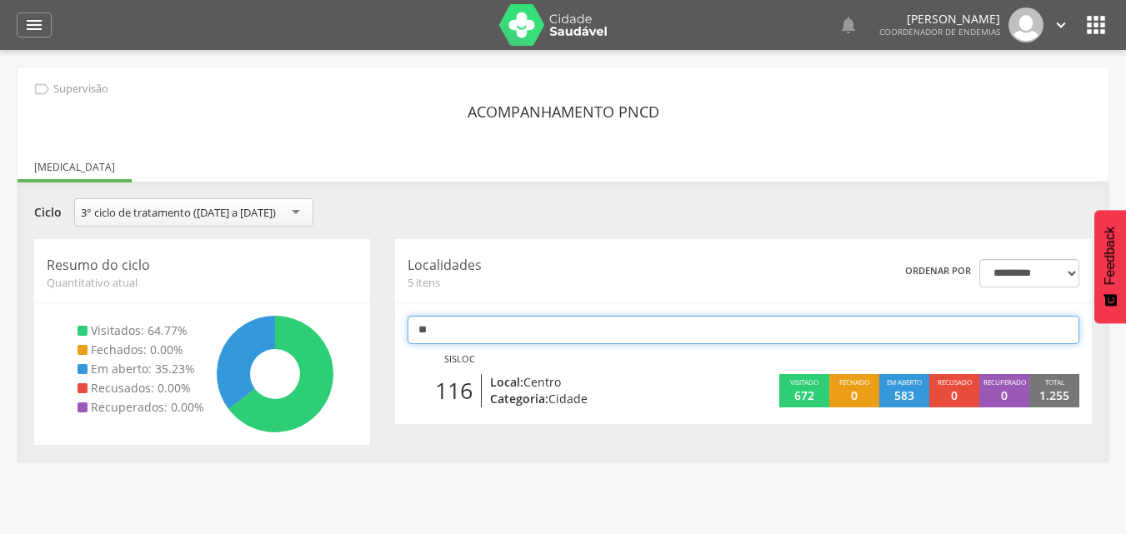
type input "*"
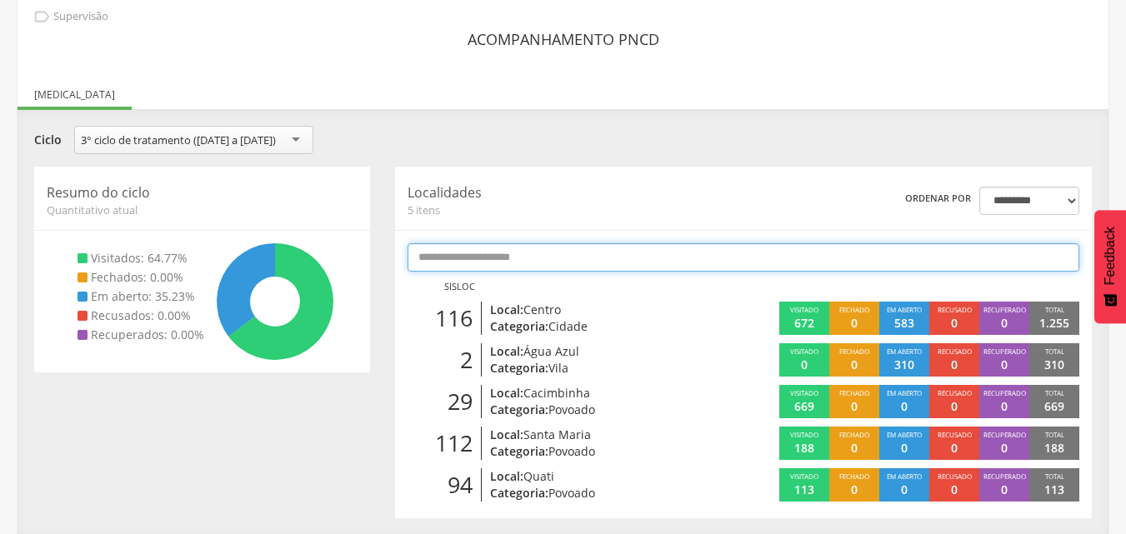
scroll to position [74, 0]
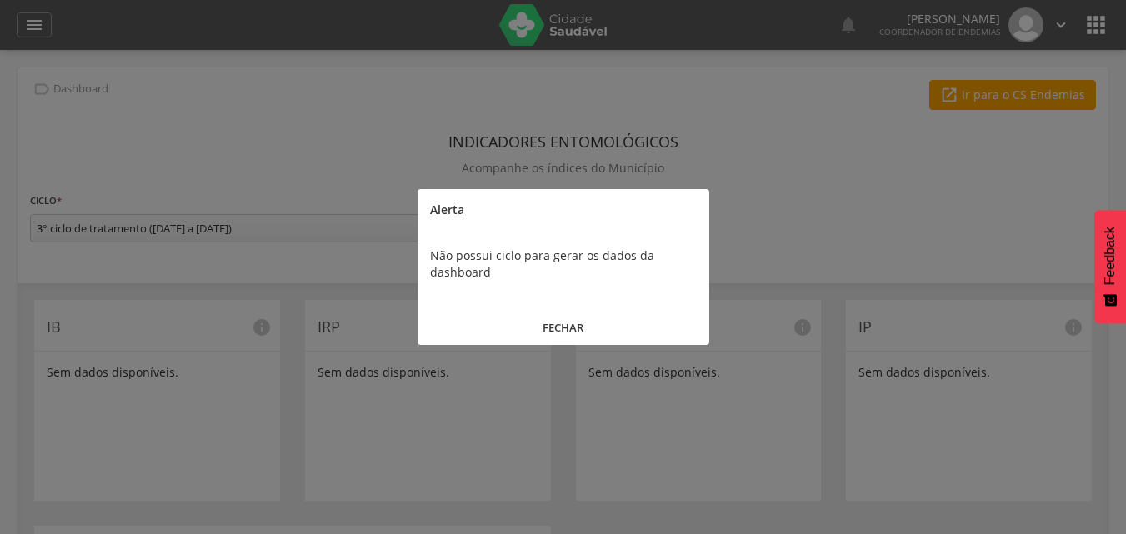
click at [549, 328] on button "FECHAR" at bounding box center [564, 328] width 292 height 36
